Goal: Task Accomplishment & Management: Manage account settings

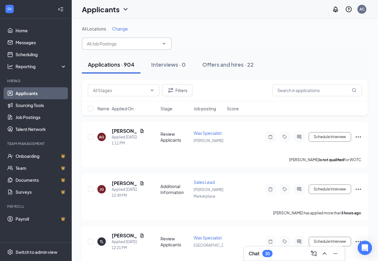
click at [125, 44] on input "text" at bounding box center [123, 43] width 72 height 7
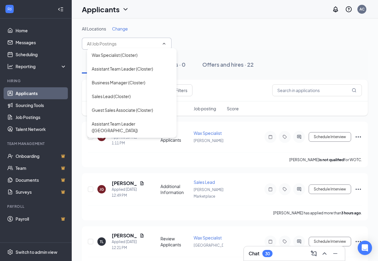
click at [125, 44] on input "text" at bounding box center [123, 43] width 72 height 7
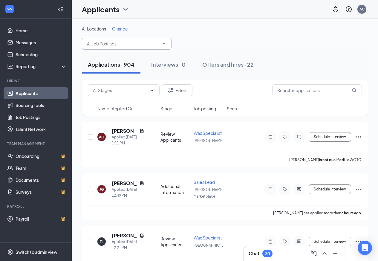
click at [125, 44] on input "text" at bounding box center [123, 43] width 72 height 7
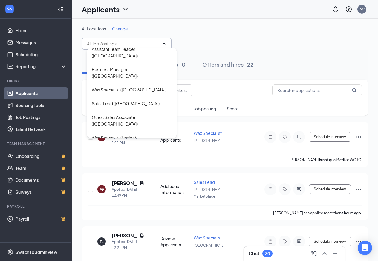
scroll to position [60, 0]
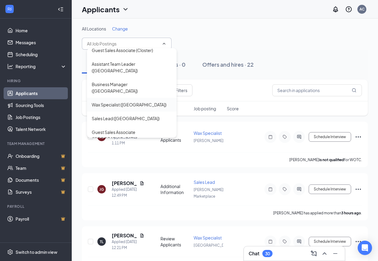
click at [133, 101] on div "Wax Specialist ([GEOGRAPHIC_DATA])" at bounding box center [129, 104] width 75 height 7
type input "Wax Specialist ([GEOGRAPHIC_DATA])"
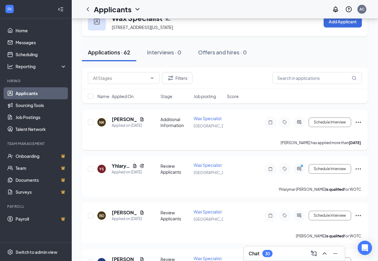
scroll to position [30, 0]
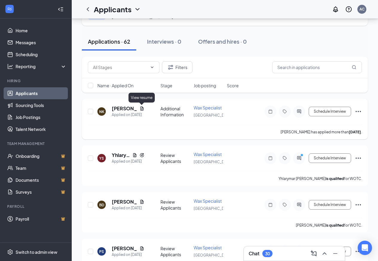
click at [140, 108] on icon "Document" at bounding box center [141, 108] width 3 height 4
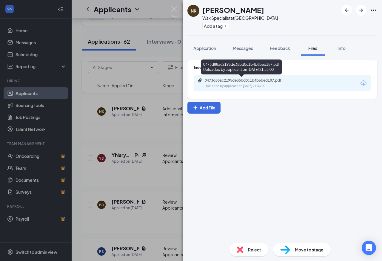
click at [263, 79] on div "0473d88ac2195de35bd0c1b4b6bed187.pdf" at bounding box center [247, 80] width 84 height 5
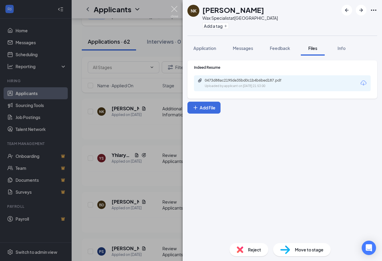
click at [174, 12] on img at bounding box center [174, 12] width 7 height 12
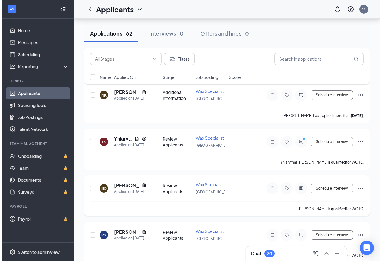
scroll to position [60, 0]
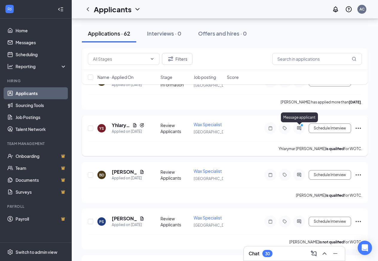
click at [301, 128] on icon "ActiveChat" at bounding box center [298, 128] width 7 height 5
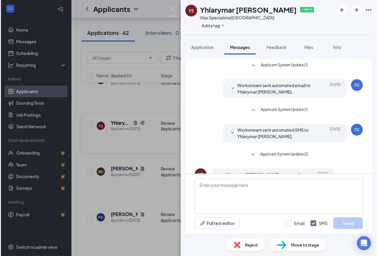
scroll to position [24, 0]
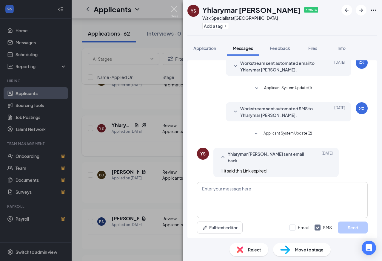
click at [174, 8] on img at bounding box center [174, 12] width 7 height 12
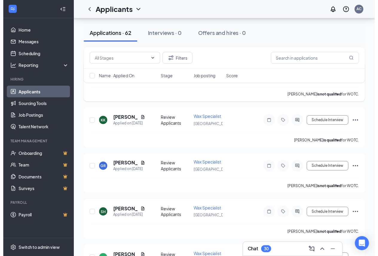
scroll to position [806, 0]
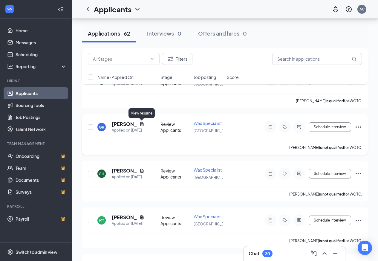
click at [141, 123] on icon "Document" at bounding box center [141, 124] width 5 height 5
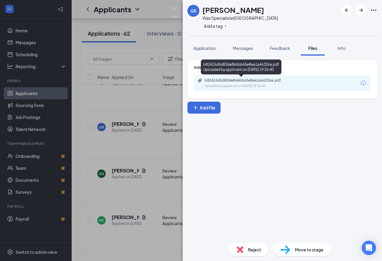
click at [265, 81] on div "b82415d5d83de866bb65e8ea1a66326a.pdf" at bounding box center [247, 80] width 84 height 5
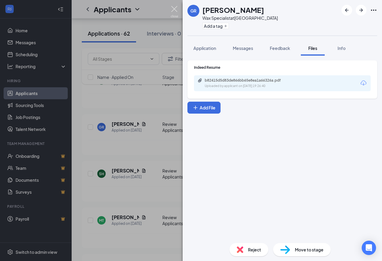
click at [171, 9] on img at bounding box center [174, 12] width 7 height 12
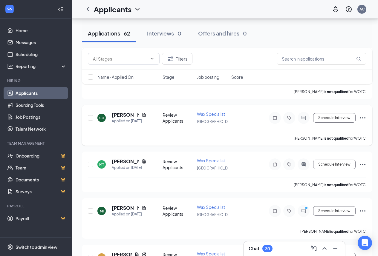
scroll to position [866, 0]
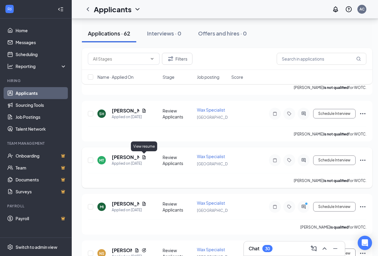
click at [143, 158] on icon "Document" at bounding box center [143, 157] width 3 height 4
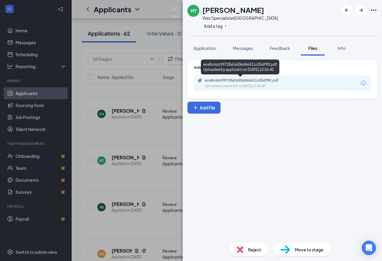
click at [273, 81] on div "ece8c6dc99728afa506d66411c05df90.pdf" at bounding box center [247, 80] width 84 height 5
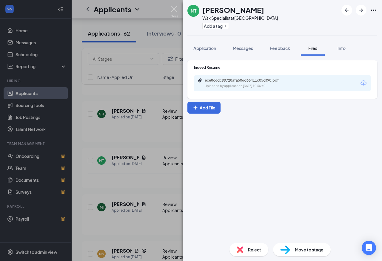
click at [176, 11] on img at bounding box center [174, 12] width 7 height 12
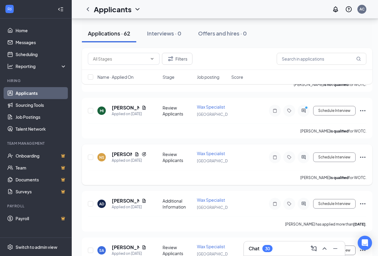
scroll to position [986, 0]
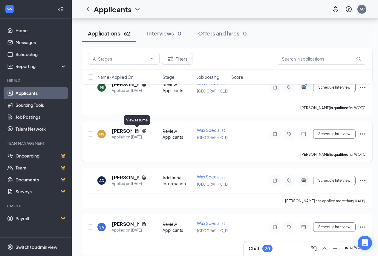
click at [135, 130] on icon "Document" at bounding box center [136, 131] width 5 height 5
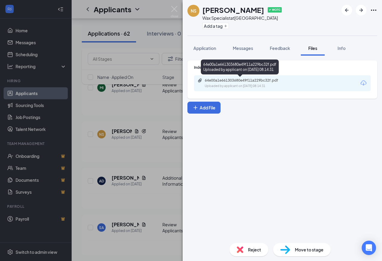
click at [223, 80] on div "64e00a1e661303680e49f11a229bc32f.pdf" at bounding box center [247, 80] width 84 height 5
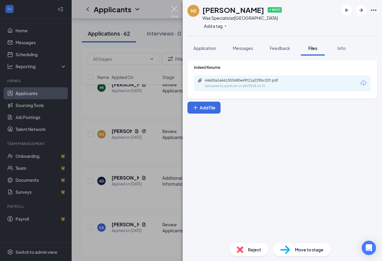
click at [175, 8] on img at bounding box center [174, 12] width 7 height 12
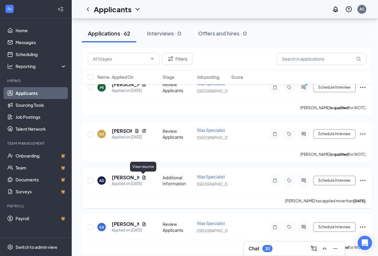
click at [143, 178] on icon "Document" at bounding box center [144, 177] width 5 height 5
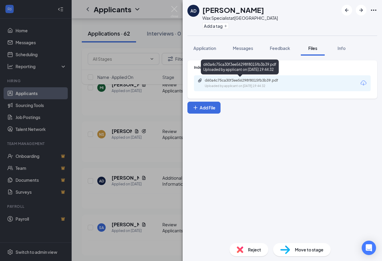
click at [236, 79] on div "d60a4c75ca30f3ee56298f8015fb3b39.pdf" at bounding box center [247, 80] width 84 height 5
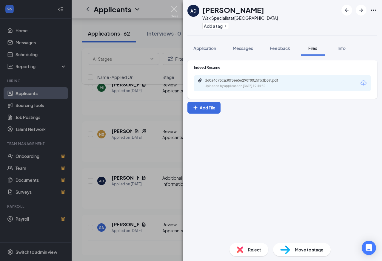
click at [175, 6] on img at bounding box center [174, 12] width 7 height 12
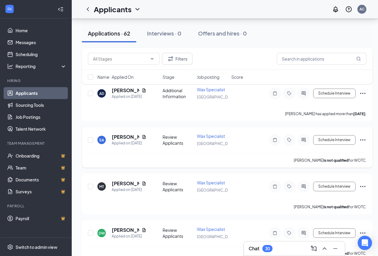
scroll to position [1075, 0]
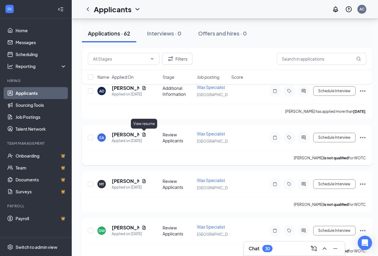
click at [143, 133] on icon "Document" at bounding box center [143, 135] width 3 height 4
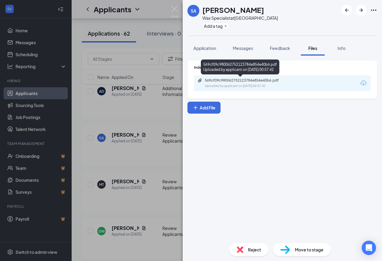
click at [254, 80] on div "569cf09c980062752123784e854e40b6.pdf" at bounding box center [247, 80] width 84 height 5
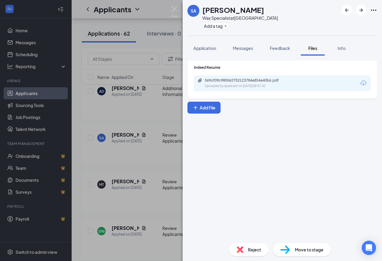
click at [174, 7] on img at bounding box center [174, 12] width 7 height 12
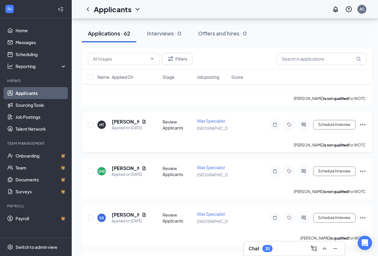
scroll to position [1135, 0]
click at [144, 215] on icon "Document" at bounding box center [144, 214] width 5 height 5
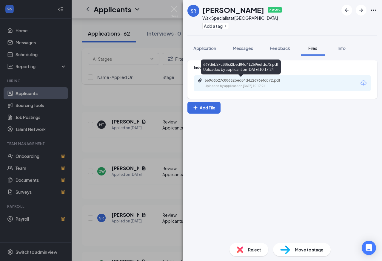
click at [232, 81] on div "669d6b27c88632bed84d412696efdc72.pdf" at bounding box center [247, 80] width 84 height 5
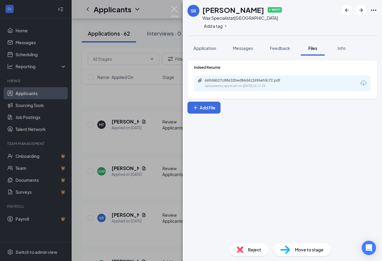
click at [174, 6] on img at bounding box center [174, 12] width 7 height 12
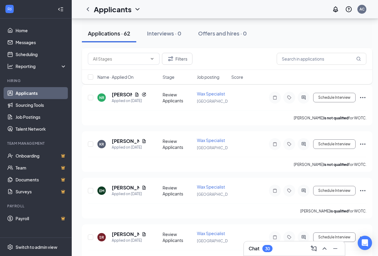
scroll to position [1494, 0]
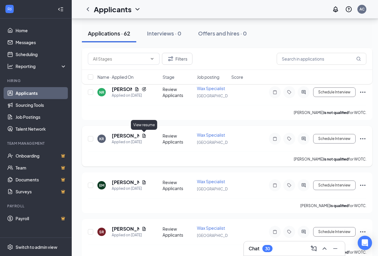
click at [144, 137] on icon "Document" at bounding box center [144, 136] width 5 height 5
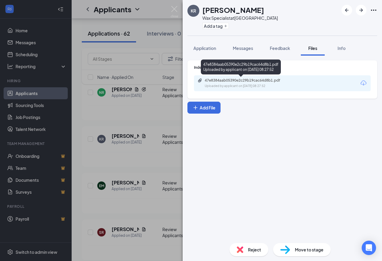
click at [248, 81] on div "47e8384aab05390e2c29b19cac64d8b1.pdf" at bounding box center [247, 80] width 84 height 5
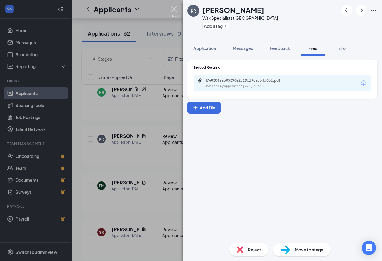
drag, startPoint x: 174, startPoint y: 9, endPoint x: 147, endPoint y: 147, distance: 140.3
click at [174, 10] on img at bounding box center [174, 12] width 7 height 12
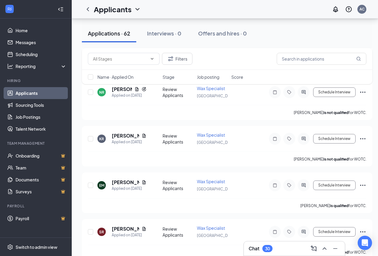
click at [137, 89] on div "Filters Name · Applied On Stage Job posting Score" at bounding box center [227, 69] width 290 height 42
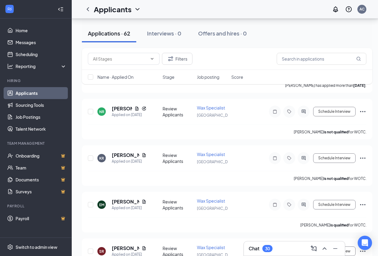
scroll to position [1464, 0]
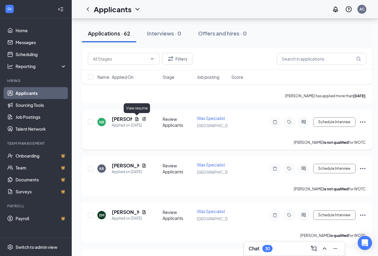
click at [135, 118] on icon "Document" at bounding box center [136, 119] width 3 height 4
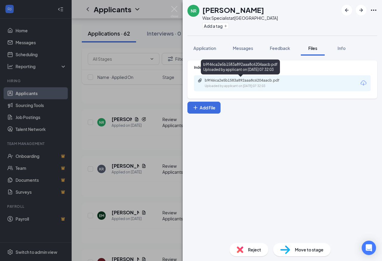
click at [267, 78] on div "b9f46ca2e5b1583a892aaa8c6204aacb.pdf" at bounding box center [247, 80] width 84 height 5
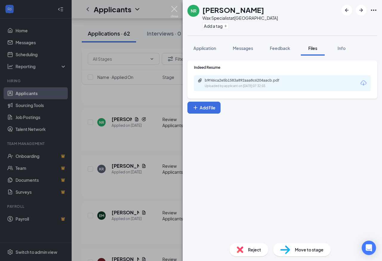
click at [172, 7] on img at bounding box center [174, 12] width 7 height 12
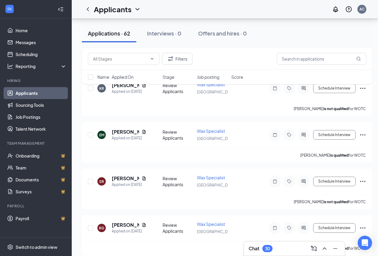
scroll to position [1553, 0]
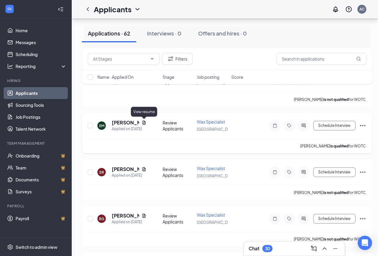
click at [142, 124] on icon "Document" at bounding box center [144, 122] width 5 height 5
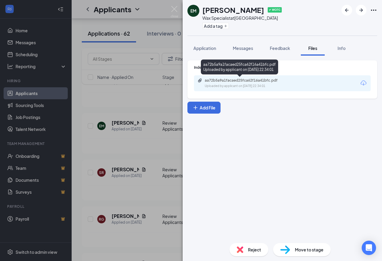
click at [223, 81] on div "aa72b5a9a1facaed25fca62f16a41bfc.pdf" at bounding box center [247, 80] width 84 height 5
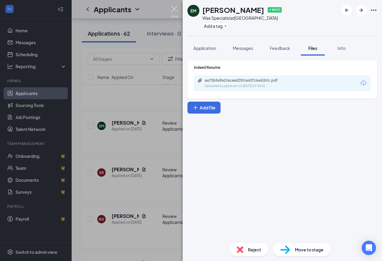
click at [174, 9] on img at bounding box center [174, 12] width 7 height 12
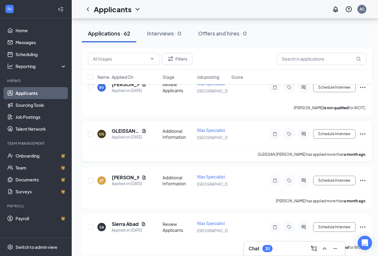
scroll to position [1792, 0]
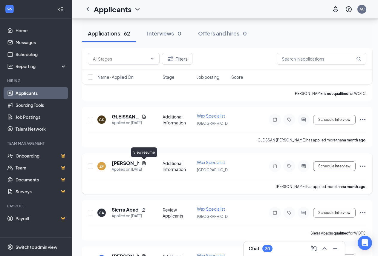
click at [143, 163] on icon "Document" at bounding box center [144, 163] width 5 height 5
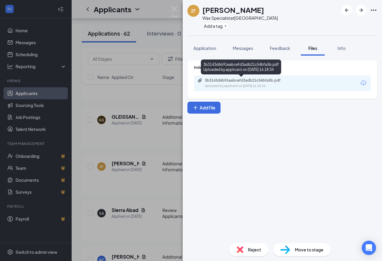
click at [212, 81] on div "3b3143d6b91eabcefd3adb21c54bfa5b.pdf" at bounding box center [247, 80] width 84 height 5
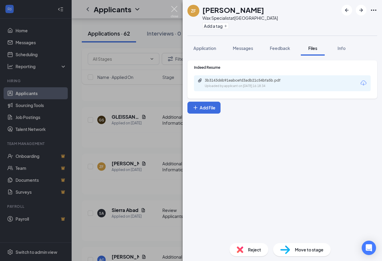
click at [172, 7] on img at bounding box center [174, 12] width 7 height 12
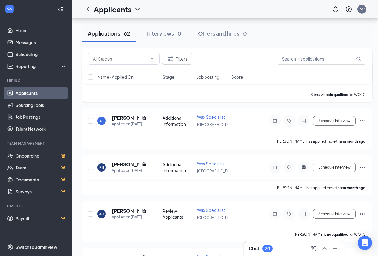
scroll to position [1942, 0]
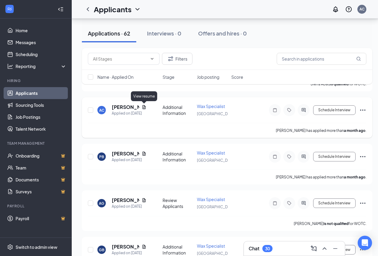
click at [145, 107] on icon "Document" at bounding box center [143, 107] width 3 height 4
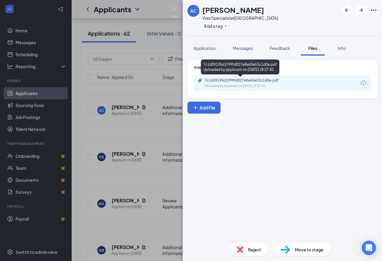
click at [237, 80] on div "7c1409195d1f99fd027e8e60e53c1d0e.pdf" at bounding box center [247, 80] width 84 height 5
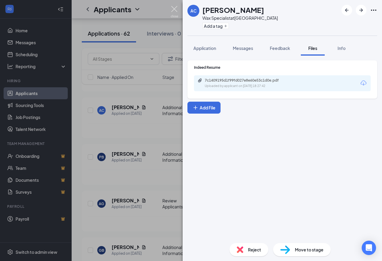
click at [174, 9] on img at bounding box center [174, 12] width 7 height 12
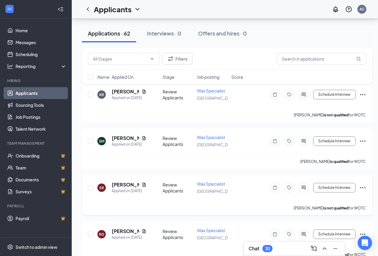
scroll to position [1464, 0]
